Goal: Task Accomplishment & Management: Manage account settings

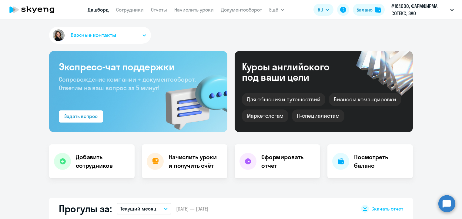
select select "30"
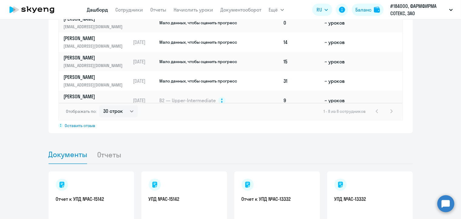
scroll to position [533, 0]
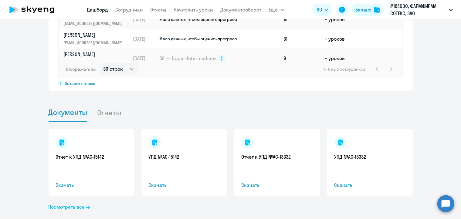
click at [86, 205] on icon at bounding box center [88, 207] width 4 height 4
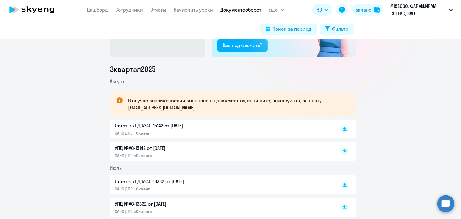
scroll to position [58, 0]
click at [153, 128] on p "Отчет к УПД №AC-15142 от [DATE]" at bounding box center [178, 125] width 127 height 7
click at [129, 131] on p "ОАНО ДПО «Скаенг»" at bounding box center [178, 132] width 127 height 5
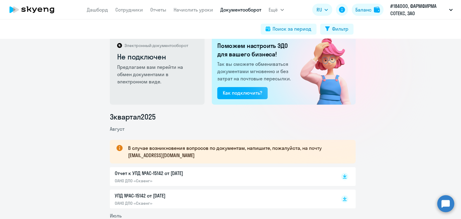
scroll to position [0, 0]
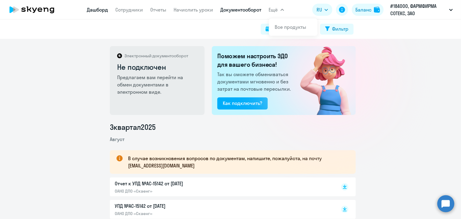
click at [92, 11] on link "Дашборд" at bounding box center [97, 10] width 21 height 6
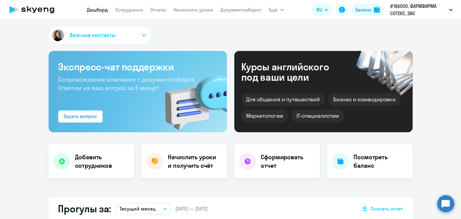
select select "30"
click at [181, 170] on h4 "Начислить уроки и получить счёт" at bounding box center [194, 161] width 53 height 17
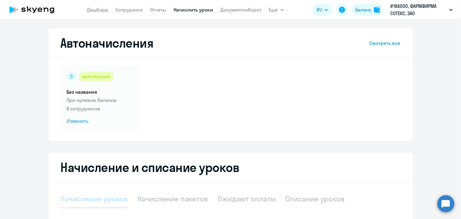
select select "10"
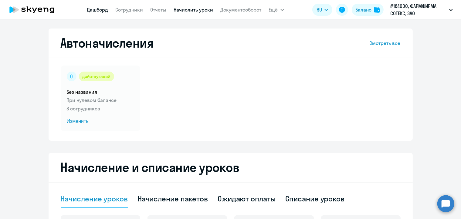
click at [99, 10] on link "Дашборд" at bounding box center [97, 10] width 21 height 6
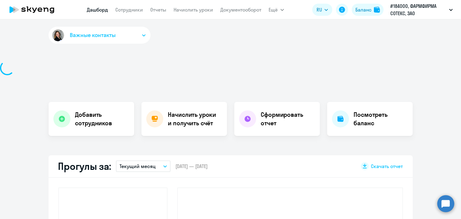
select select "30"
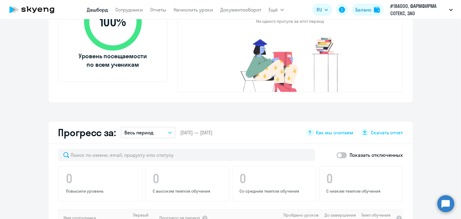
scroll to position [250, 0]
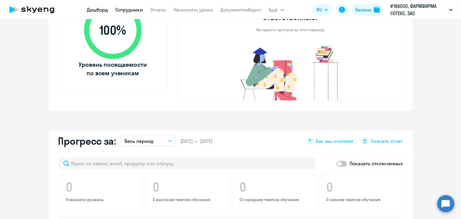
click at [140, 10] on link "Сотрудники" at bounding box center [130, 10] width 28 height 6
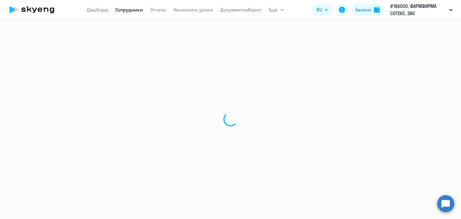
select select "30"
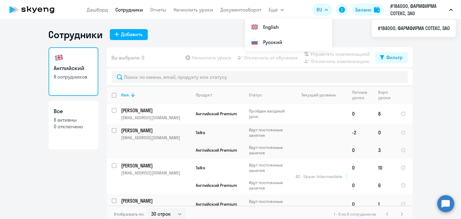
click at [198, 35] on div "Сотрудники Добавить" at bounding box center [231, 35] width 364 height 12
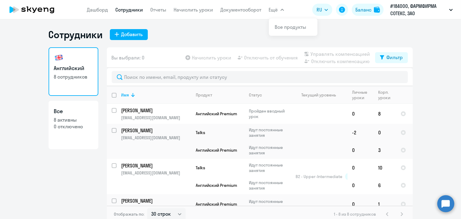
click at [278, 8] on button "Ещё" at bounding box center [276, 10] width 15 height 12
click at [282, 11] on button "Ещё" at bounding box center [276, 10] width 15 height 12
click at [186, 14] on nav "[PERSON_NAME] Отчеты Начислить уроки Документооборот" at bounding box center [174, 10] width 174 height 12
click at [188, 12] on link "Начислить уроки" at bounding box center [193, 10] width 39 height 6
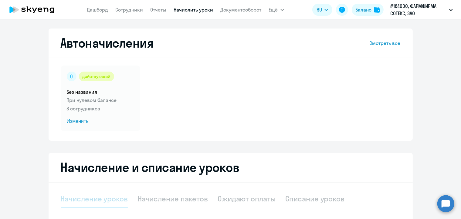
select select "10"
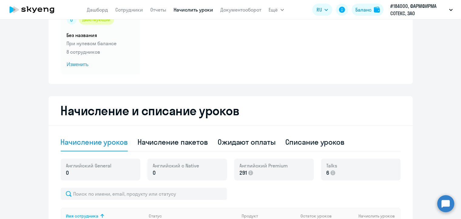
scroll to position [56, 0]
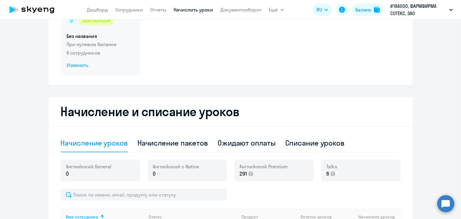
click at [81, 66] on span "Изменить" at bounding box center [100, 65] width 67 height 7
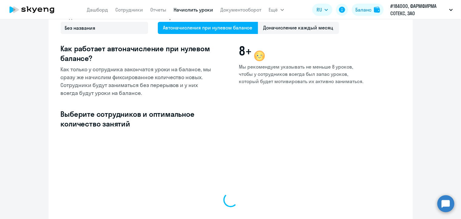
select select "10"
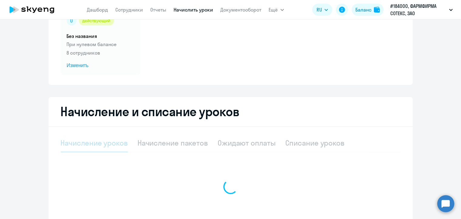
select select "10"
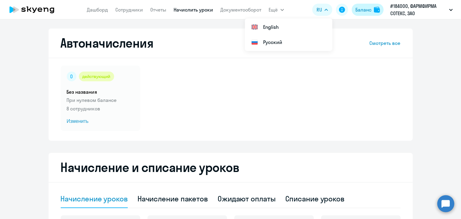
click at [362, 11] on div "Баланс" at bounding box center [363, 9] width 16 height 7
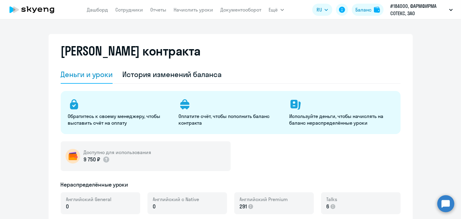
select select "english_adult_not_native_speaker"
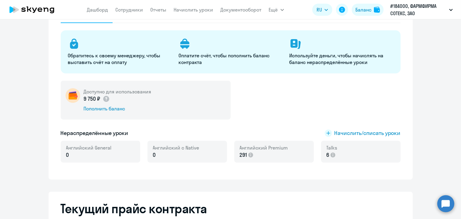
scroll to position [63, 0]
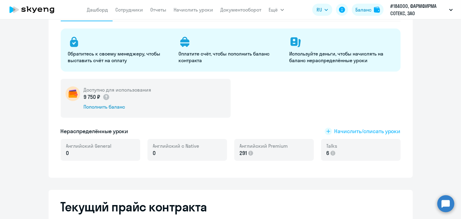
click at [328, 132] on rect at bounding box center [328, 131] width 7 height 7
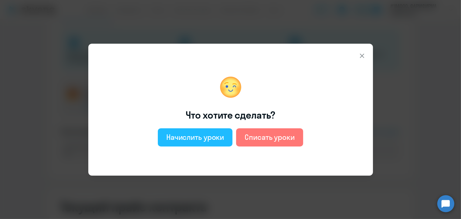
click at [193, 137] on div "Начислить уроки" at bounding box center [195, 137] width 58 height 10
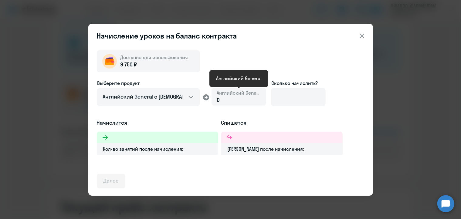
click at [250, 93] on span "Английский General" at bounding box center [239, 93] width 44 height 7
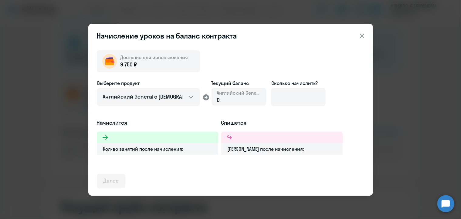
click at [229, 102] on div "0" at bounding box center [239, 100] width 44 height 8
click at [218, 100] on span "0" at bounding box center [218, 99] width 3 height 7
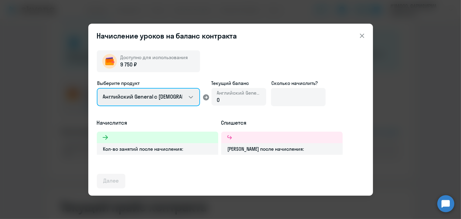
click at [189, 99] on select "Английский General с [DEMOGRAPHIC_DATA] преподавателем Английский General с [DE…" at bounding box center [148, 97] width 103 height 18
select select "english_adult_not_native_speaker_talks_15min"
click at [97, 88] on select "Английский General с [DEMOGRAPHIC_DATA] преподавателем Английский General с [DE…" at bounding box center [148, 97] width 103 height 18
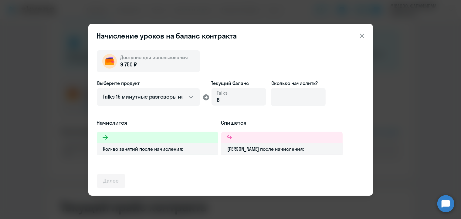
click at [231, 101] on div "Talks 6" at bounding box center [238, 97] width 55 height 18
click at [284, 94] on input at bounding box center [298, 97] width 55 height 18
type input "40"
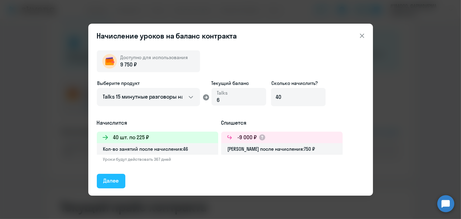
click at [99, 184] on button "Далее" at bounding box center [111, 181] width 29 height 15
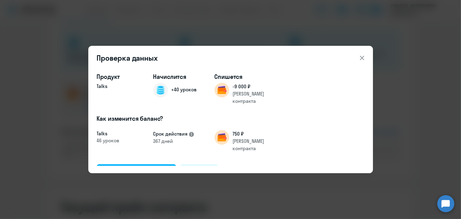
click at [109, 167] on div "Подтвердить и начислить" at bounding box center [136, 171] width 66 height 8
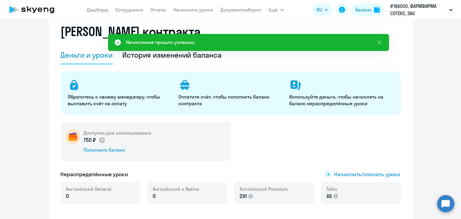
scroll to position [0, 0]
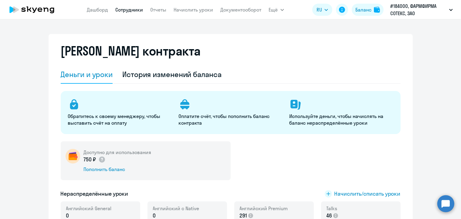
click at [125, 8] on link "Сотрудники" at bounding box center [130, 10] width 28 height 6
select select "30"
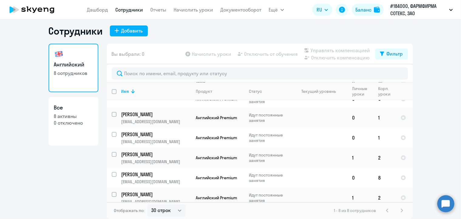
scroll to position [90, 0]
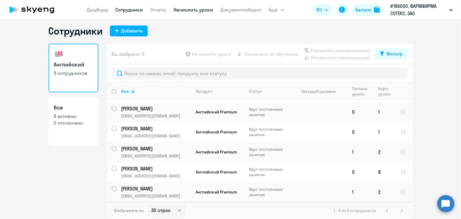
click at [205, 11] on link "Начислить уроки" at bounding box center [193, 10] width 39 height 6
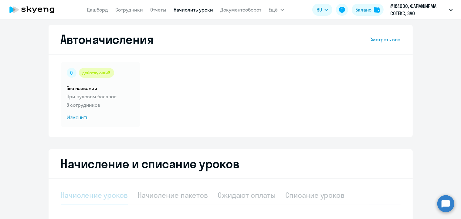
select select "10"
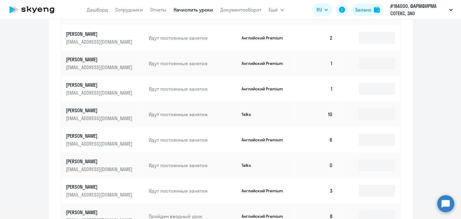
scroll to position [307, 0]
click at [376, 166] on input at bounding box center [377, 165] width 36 height 12
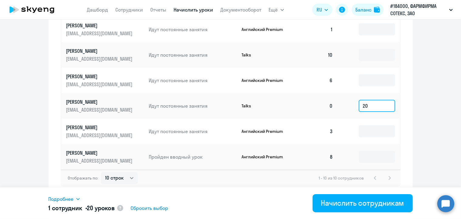
scroll to position [368, 0]
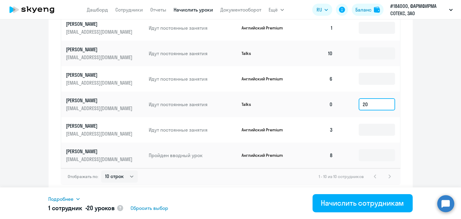
type input "20"
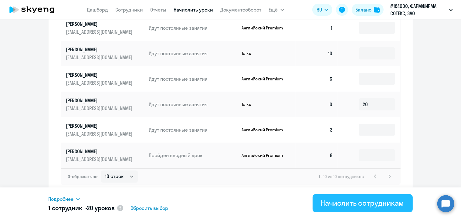
click at [367, 205] on div "Начислить сотрудникам" at bounding box center [362, 203] width 83 height 10
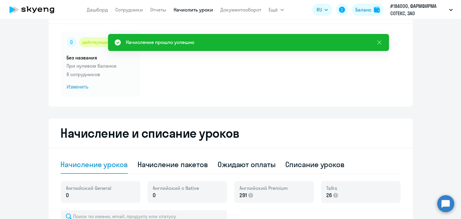
scroll to position [0, 0]
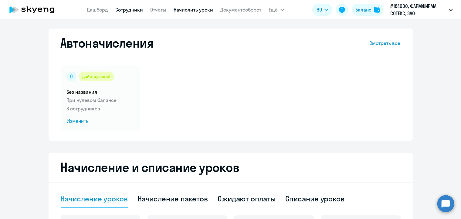
click at [130, 10] on link "Сотрудники" at bounding box center [130, 10] width 28 height 6
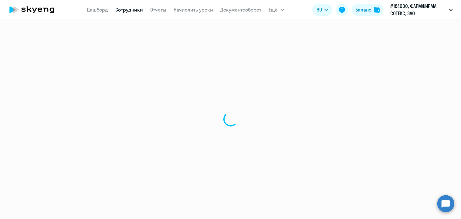
select select "30"
